Goal: Find specific page/section: Find specific page/section

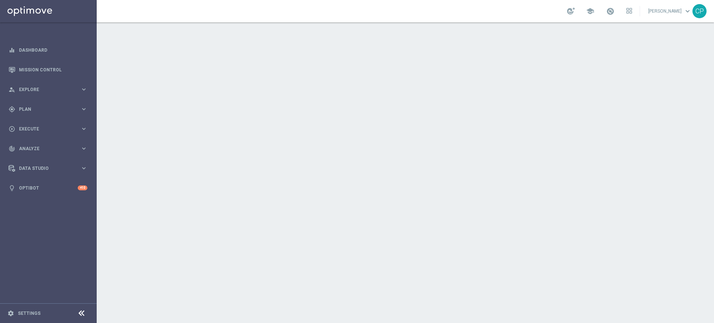
click at [661, 114] on div at bounding box center [405, 172] width 617 height 301
click at [31, 71] on link "Mission Control" at bounding box center [53, 70] width 68 height 20
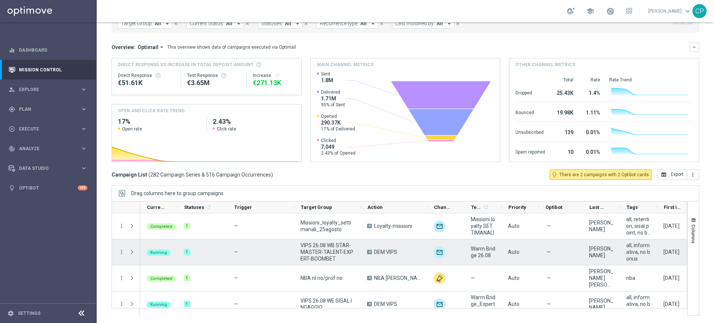
click at [133, 250] on span "Press SPACE to select this row." at bounding box center [132, 252] width 7 height 6
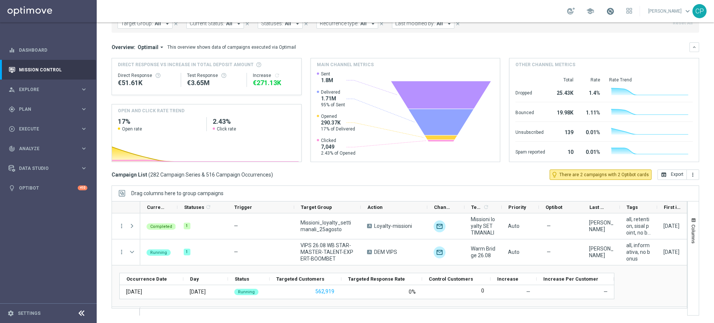
click at [614, 12] on span at bounding box center [610, 11] width 8 height 8
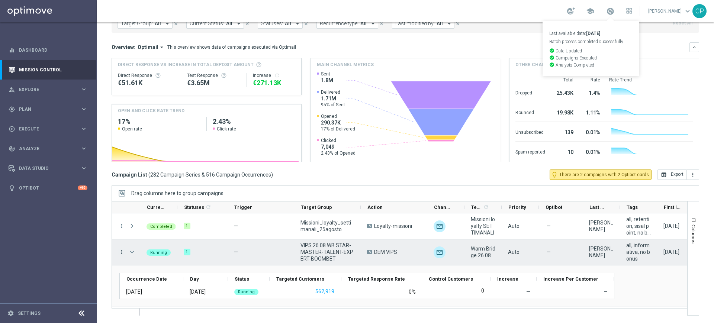
click at [120, 253] on icon "more_vert" at bounding box center [121, 252] width 7 height 7
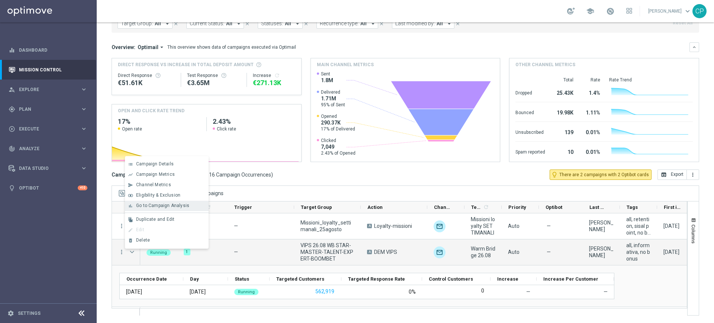
click at [142, 206] on span "Go to Campaign Analysis" at bounding box center [162, 205] width 53 height 5
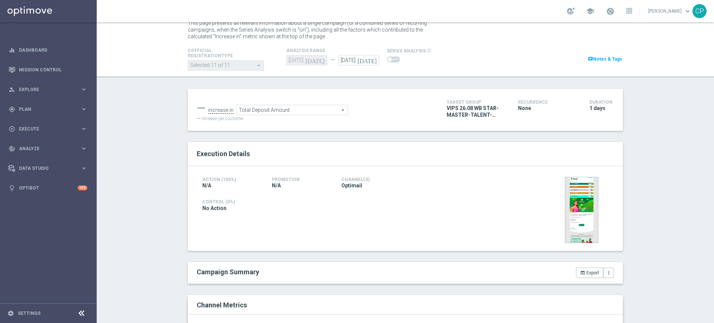
scroll to position [22, 0]
